Goal: Check status: Check status

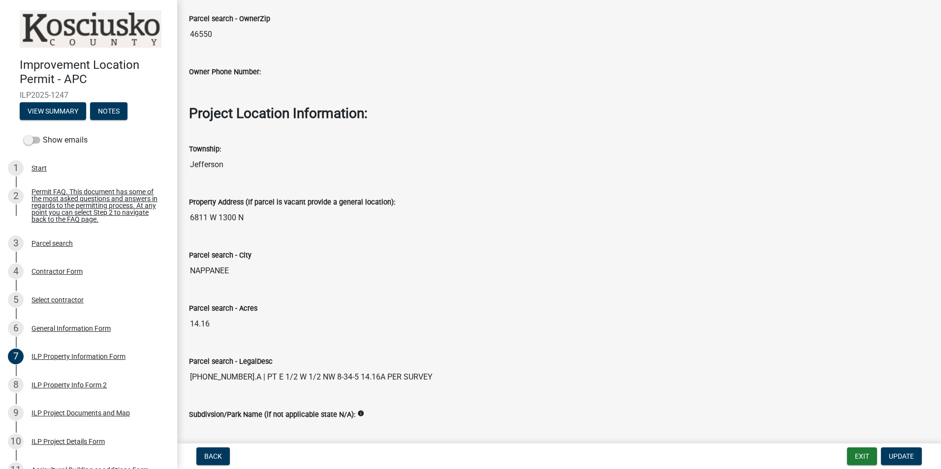
scroll to position [712, 0]
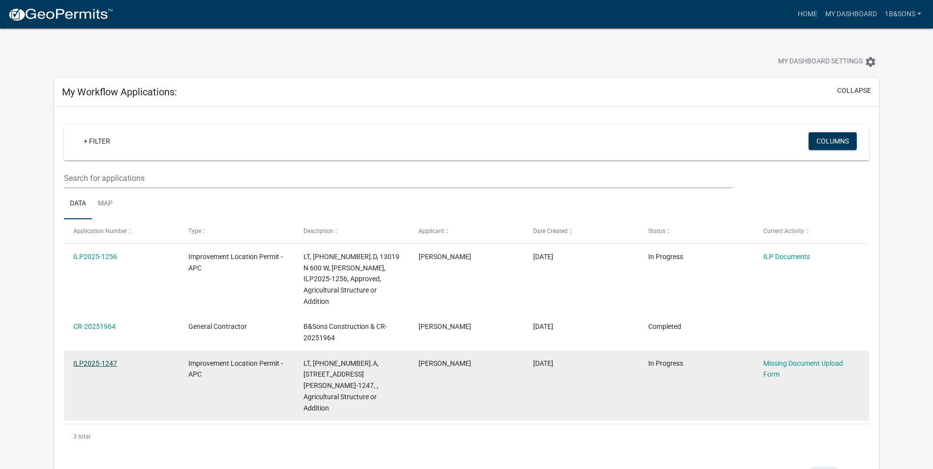
click at [102, 360] on link "ILP2025-1247" at bounding box center [95, 364] width 44 height 8
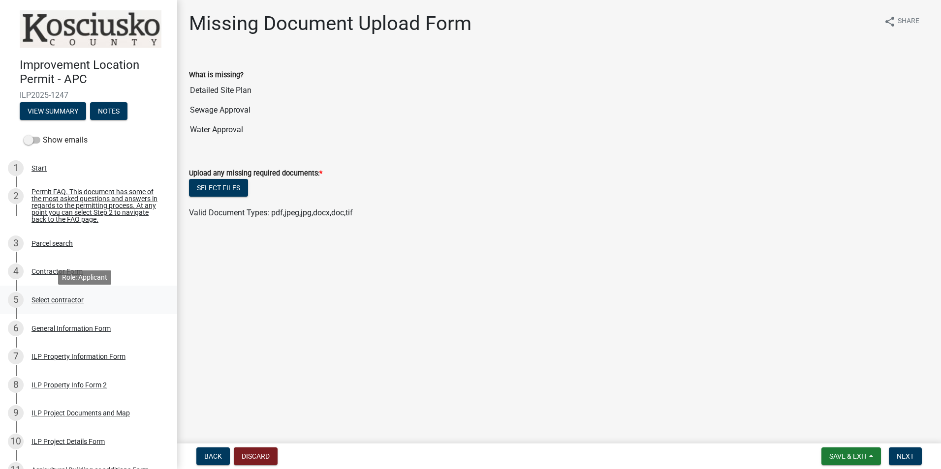
click at [58, 304] on div "Select contractor" at bounding box center [57, 300] width 52 height 7
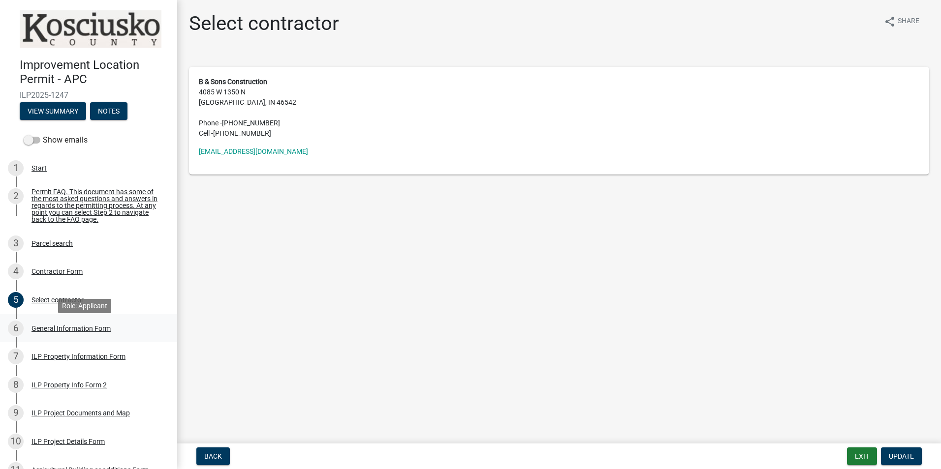
click at [63, 332] on div "General Information Form" at bounding box center [70, 328] width 79 height 7
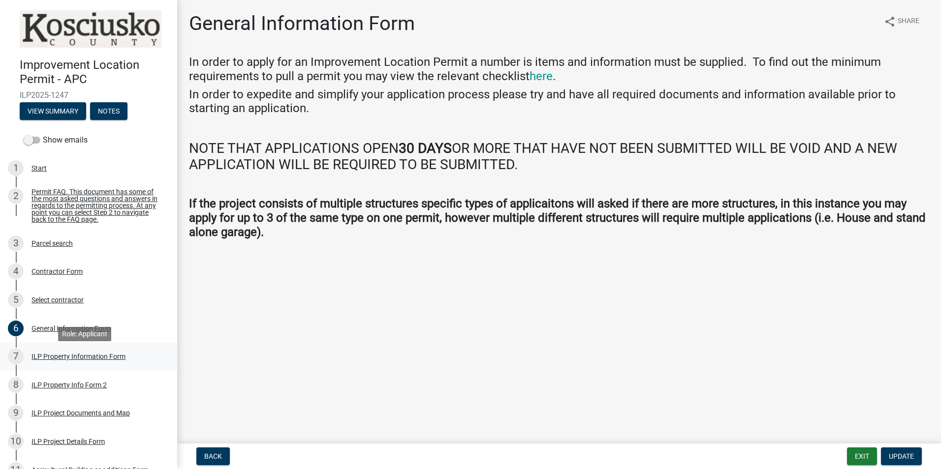
click at [81, 360] on div "ILP Property Information Form" at bounding box center [78, 356] width 94 height 7
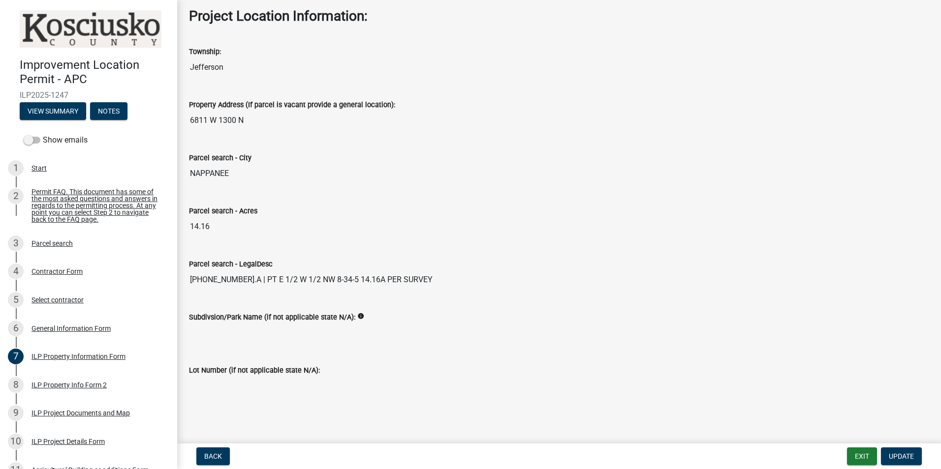
scroll to position [712, 0]
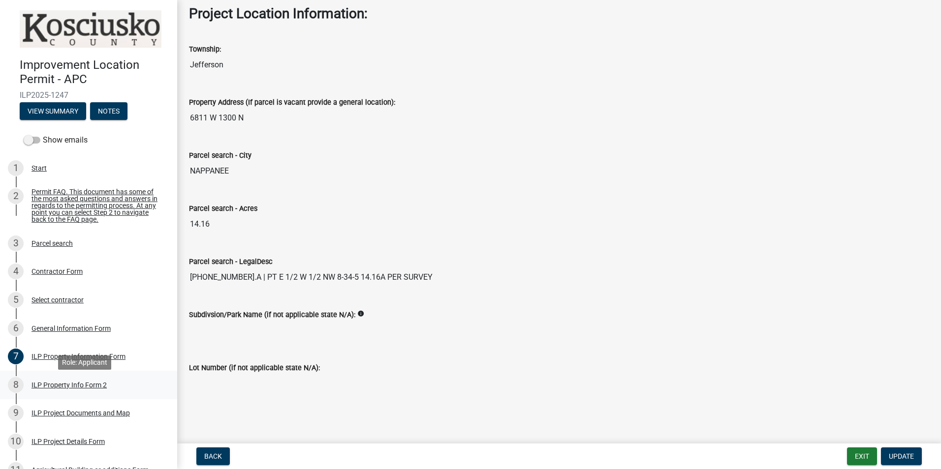
click at [66, 389] on div "ILP Property Info Form 2" at bounding box center [68, 385] width 75 height 7
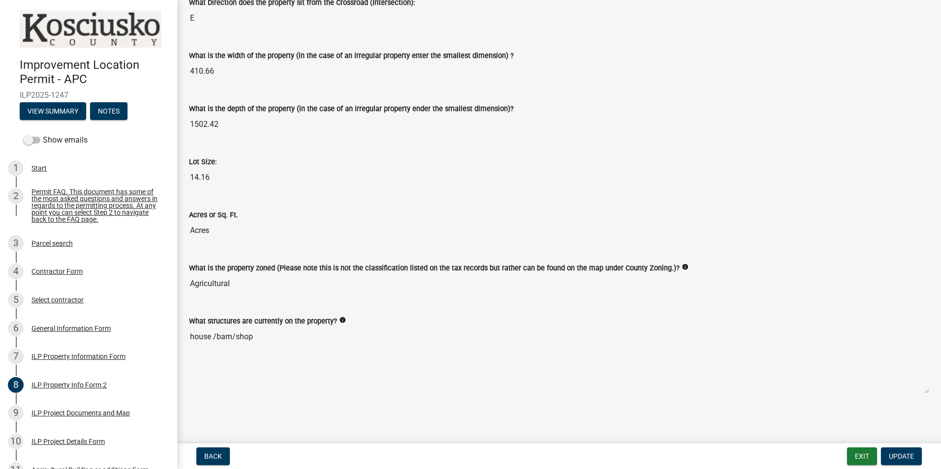
scroll to position [339, 0]
click at [70, 417] on div "ILP Project Documents and Map" at bounding box center [80, 413] width 98 height 7
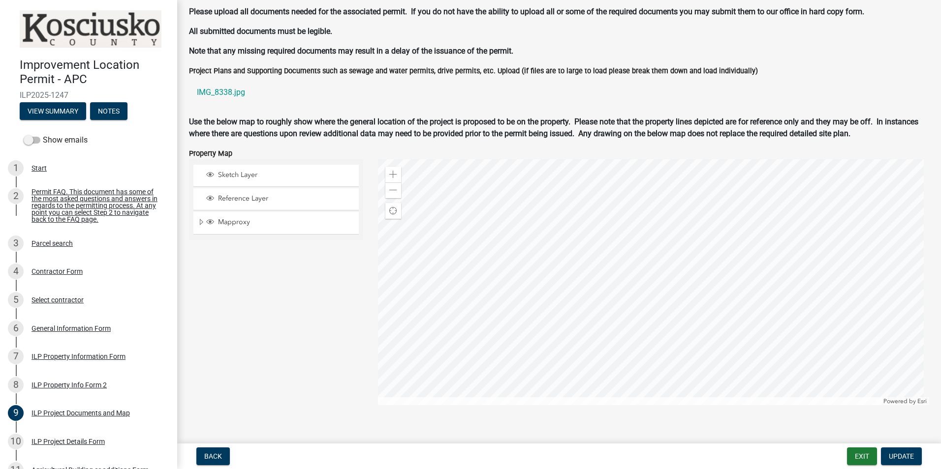
scroll to position [850, 0]
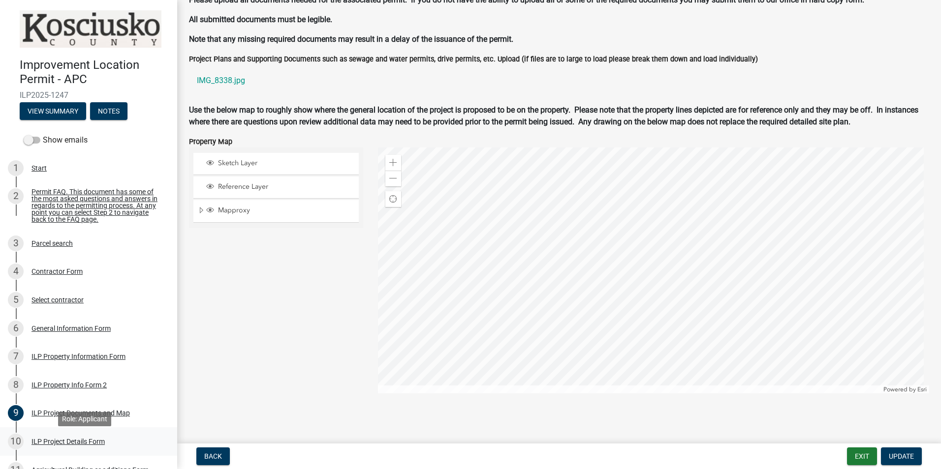
click at [67, 445] on div "ILP Project Details Form" at bounding box center [67, 441] width 73 height 7
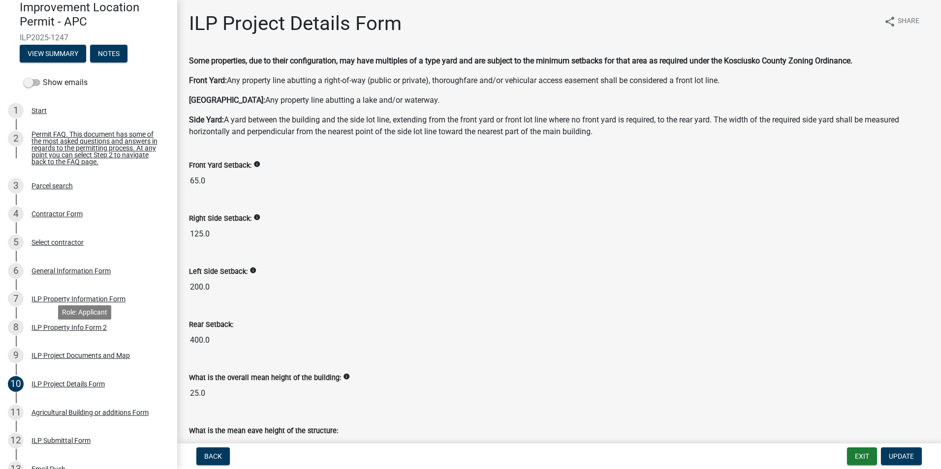
scroll to position [148, 0]
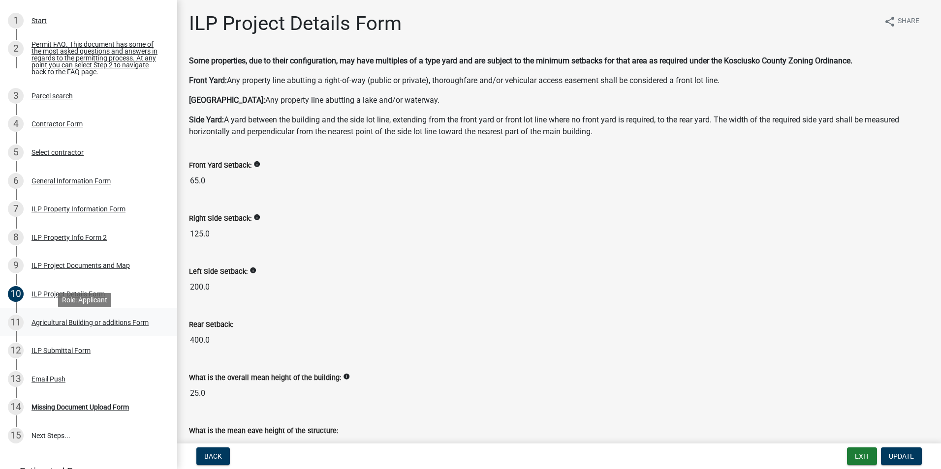
click at [108, 326] on div "Agricultural Building or additions Form" at bounding box center [89, 322] width 117 height 7
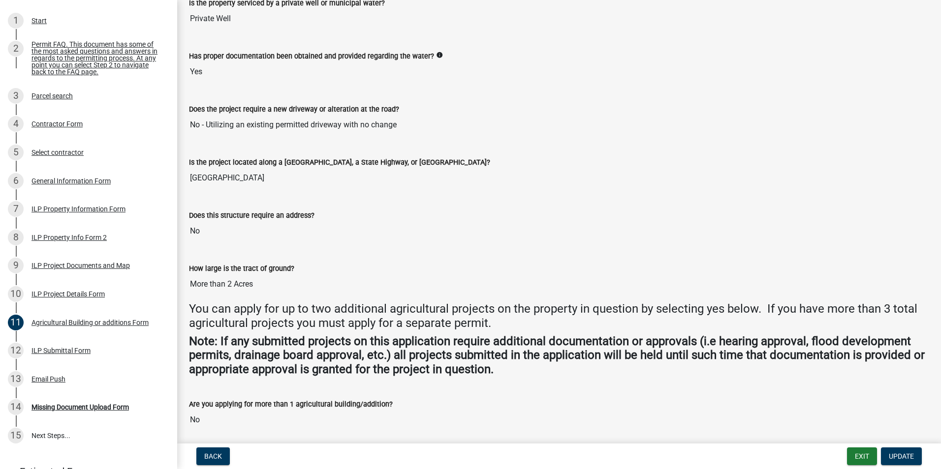
scroll to position [266, 0]
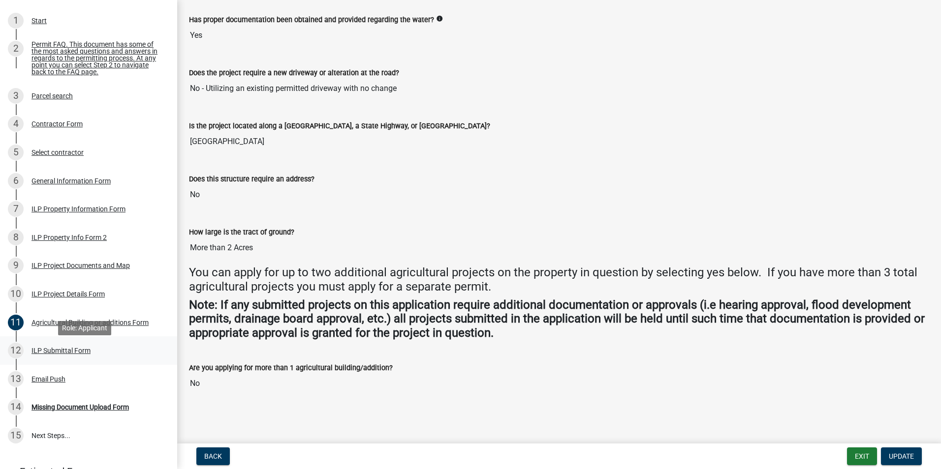
click at [65, 354] on div "ILP Submittal Form" at bounding box center [60, 350] width 59 height 7
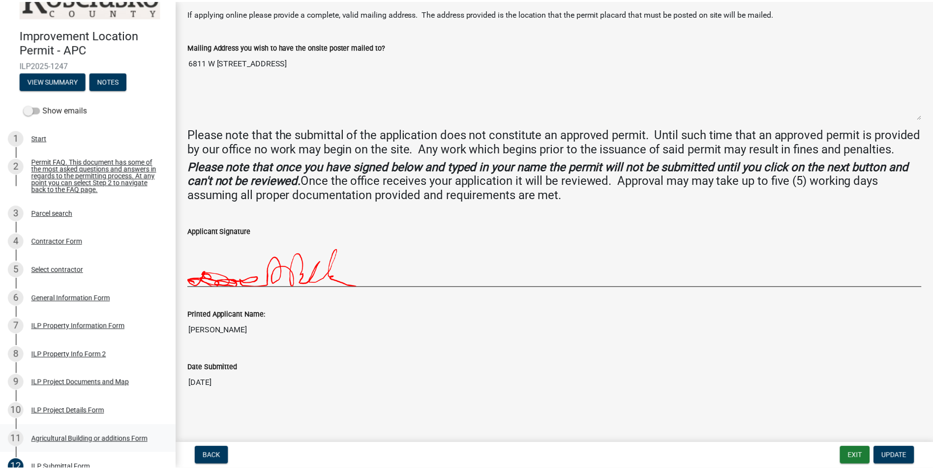
scroll to position [0, 0]
